Goal: Task Accomplishment & Management: Manage account settings

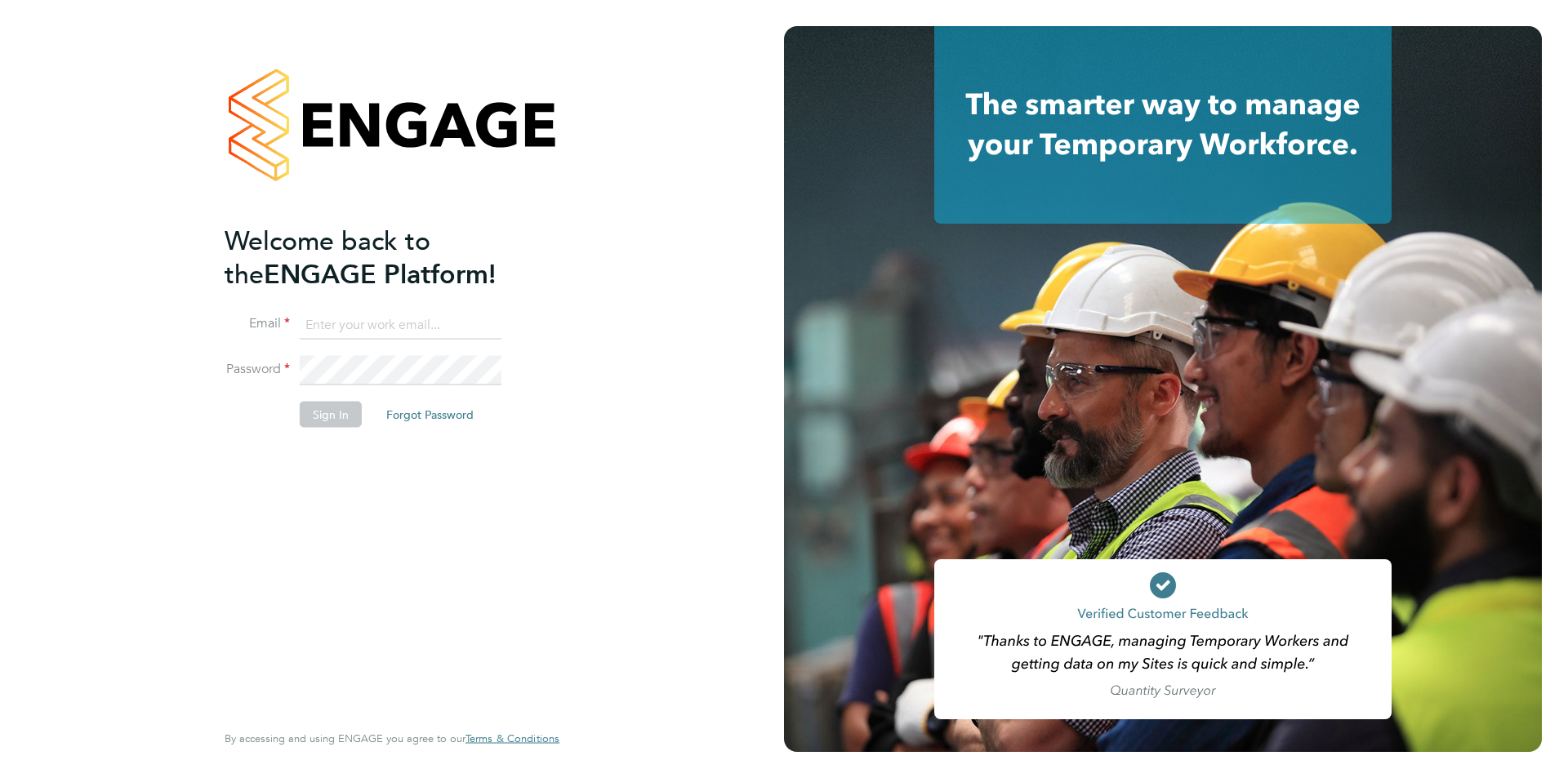
click at [411, 320] on input at bounding box center [400, 324] width 202 height 29
type input "louise.wells@ncclondon.ac.uk"
click at [334, 416] on button "Sign In" at bounding box center [330, 414] width 62 height 26
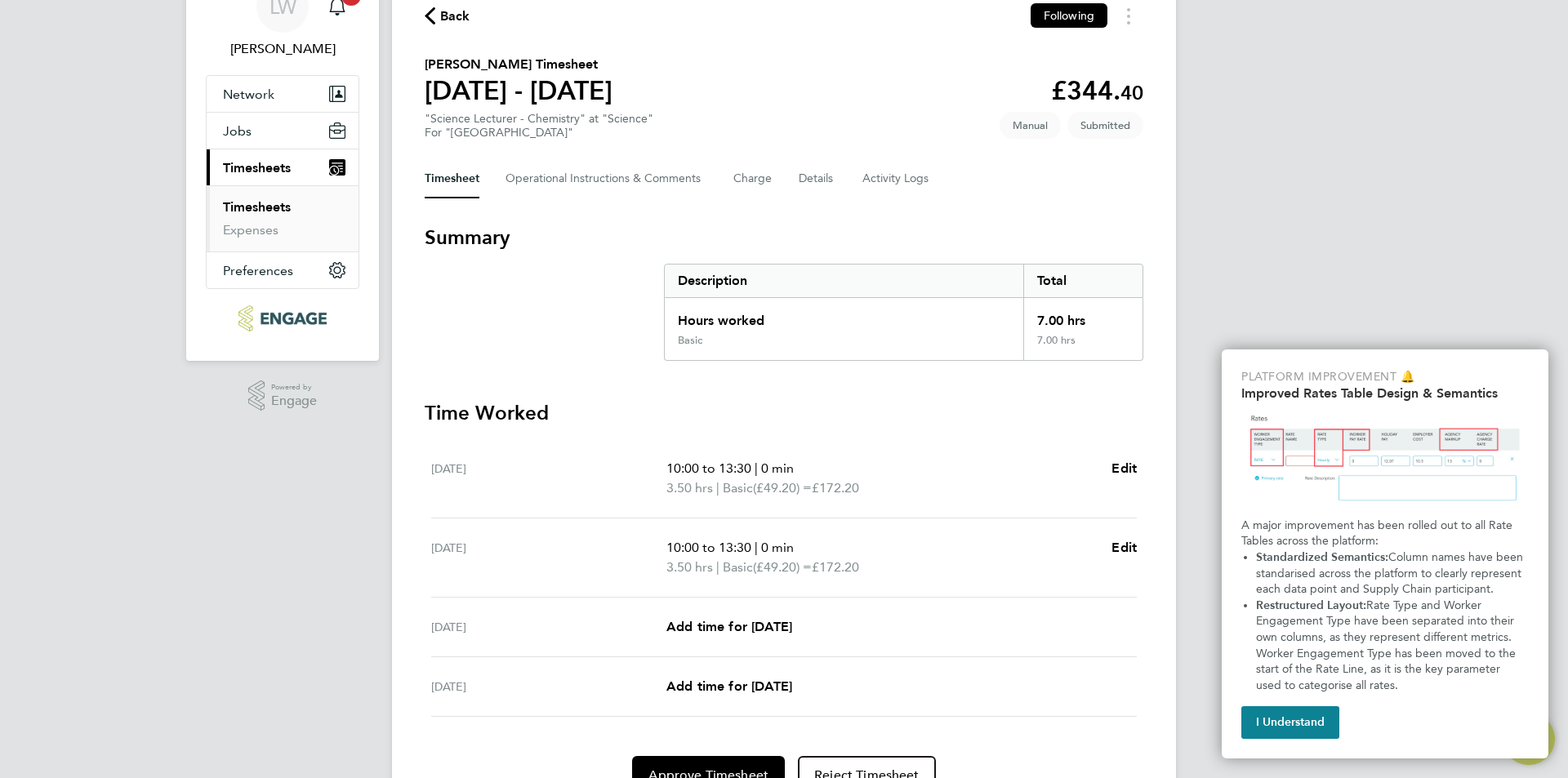
scroll to position [163, 0]
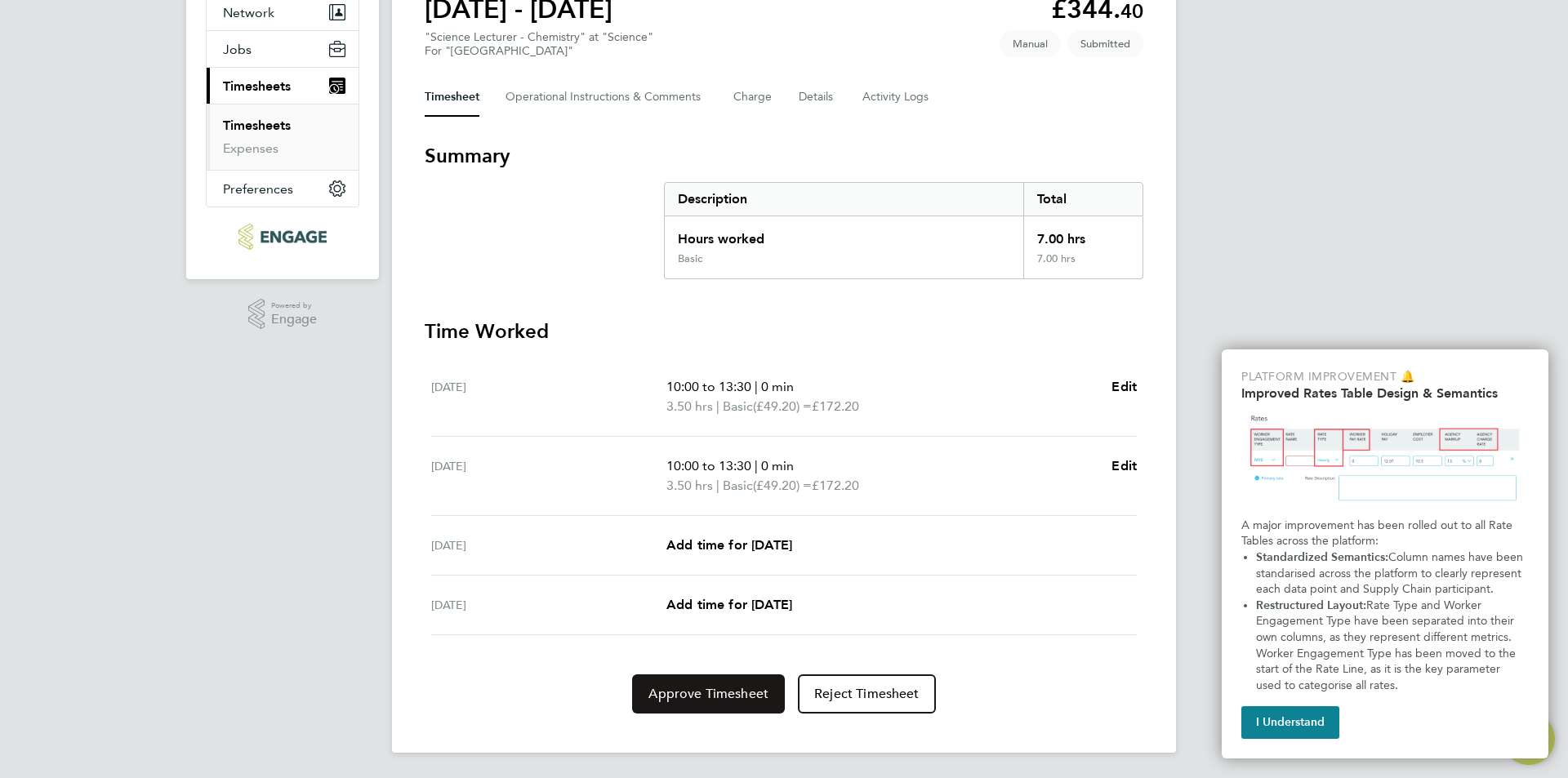
click at [693, 693] on span "Approve Timesheet" at bounding box center [709, 694] width 120 height 16
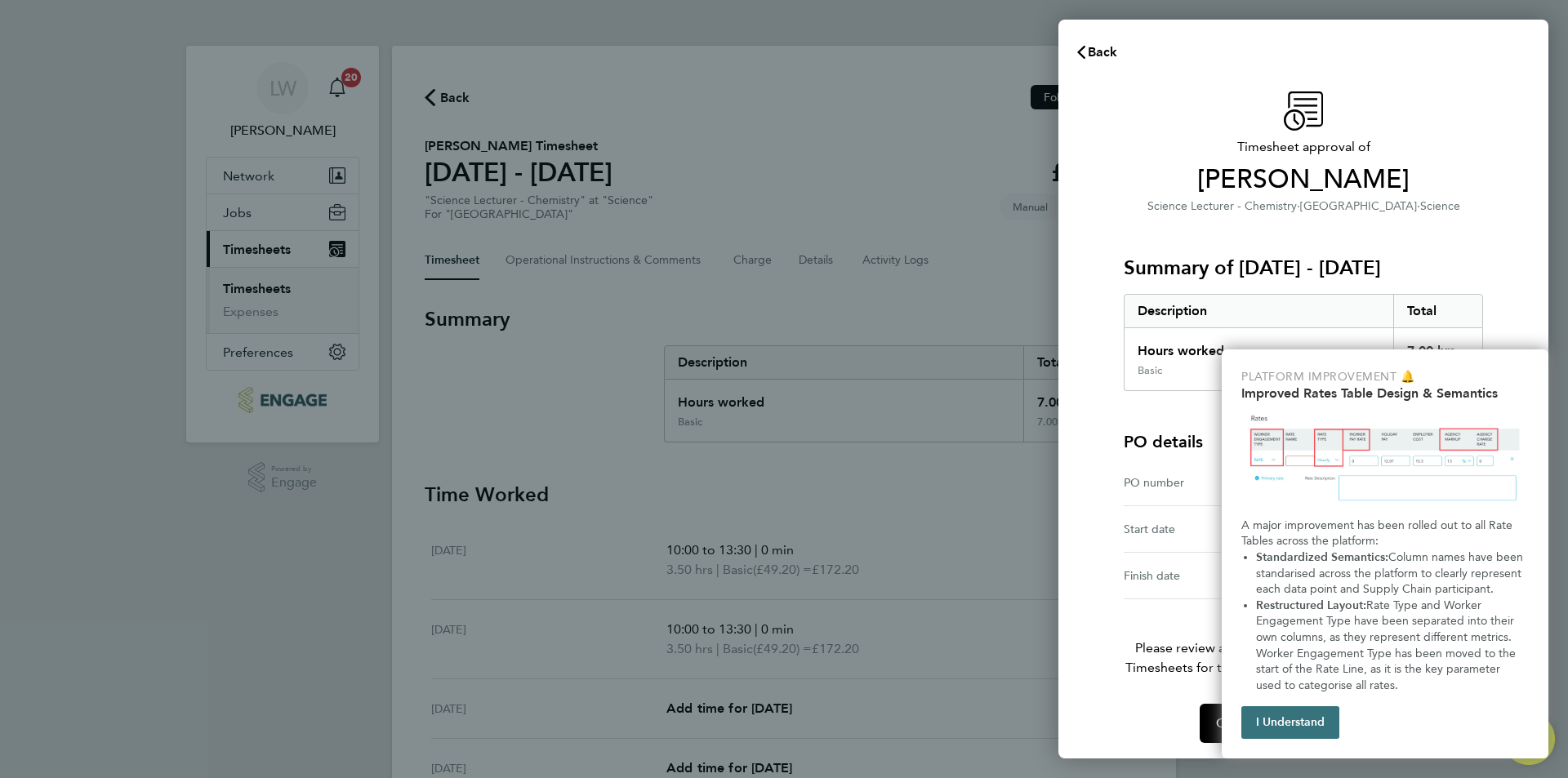
click at [1300, 712] on button "I Understand" at bounding box center [1291, 723] width 98 height 33
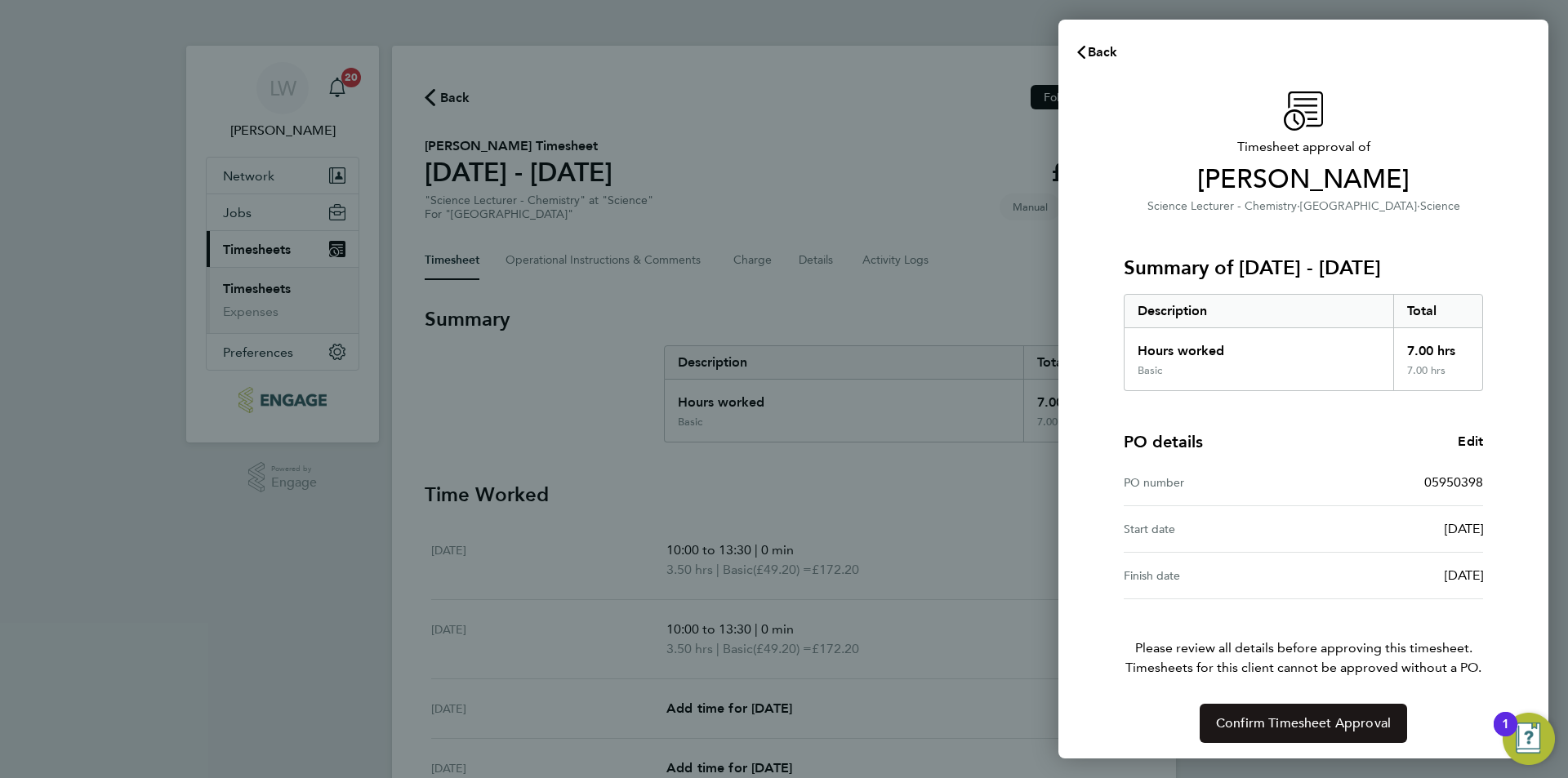
click at [1286, 723] on span "Confirm Timesheet Approval" at bounding box center [1303, 723] width 175 height 16
